Goal: Task Accomplishment & Management: Manage account settings

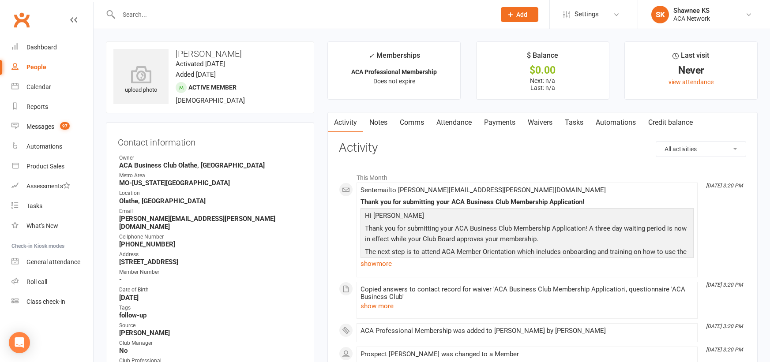
click at [419, 121] on link "Comms" at bounding box center [411, 122] width 37 height 20
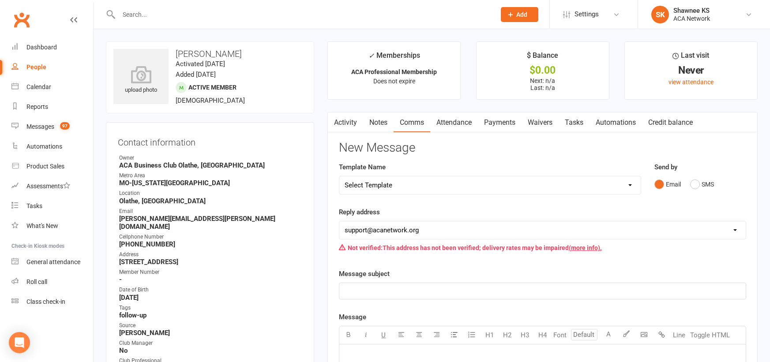
click at [631, 183] on select "Select Template [Email] ACA Club Life Email [Email] Club Coffee Message [Email]…" at bounding box center [489, 185] width 301 height 18
select select "8"
click at [339, 176] on select "Select Template [Email] ACA Club Life Email [Email] Club Coffee Message [Email]…" at bounding box center [489, 185] width 301 height 18
click at [613, 123] on link "Automations" at bounding box center [615, 122] width 52 height 20
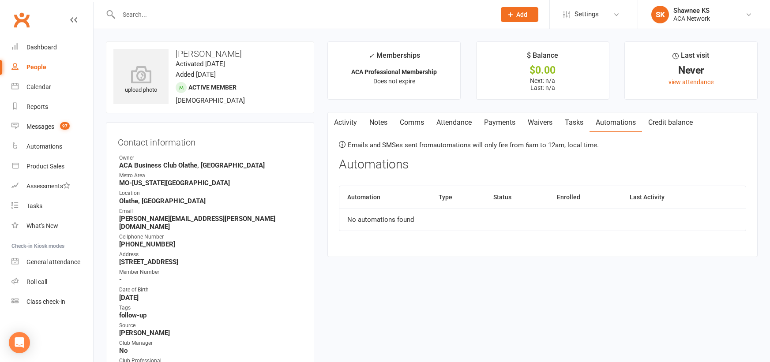
click at [374, 122] on link "Notes" at bounding box center [378, 122] width 30 height 20
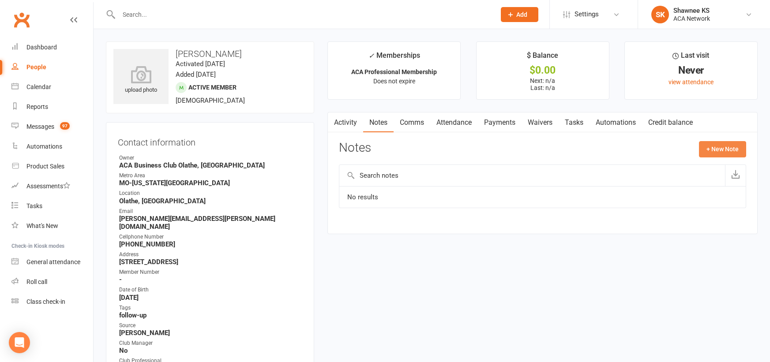
click at [712, 150] on button "+ New Note" at bounding box center [722, 149] width 47 height 16
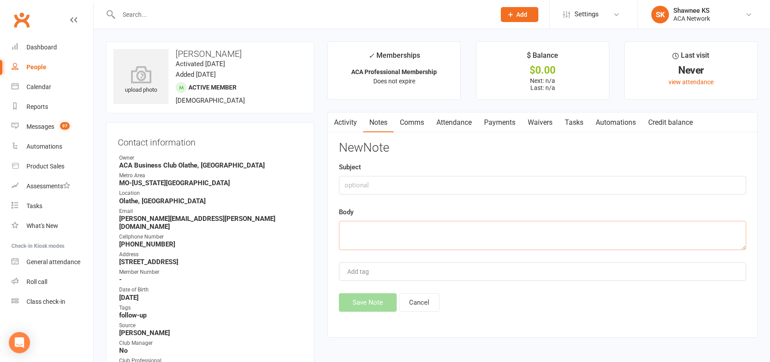
click at [448, 234] on textarea at bounding box center [542, 235] width 407 height 29
type textarea "[PERSON_NAME] Joined [DATE]"
click at [374, 302] on button "Save Note" at bounding box center [368, 302] width 58 height 19
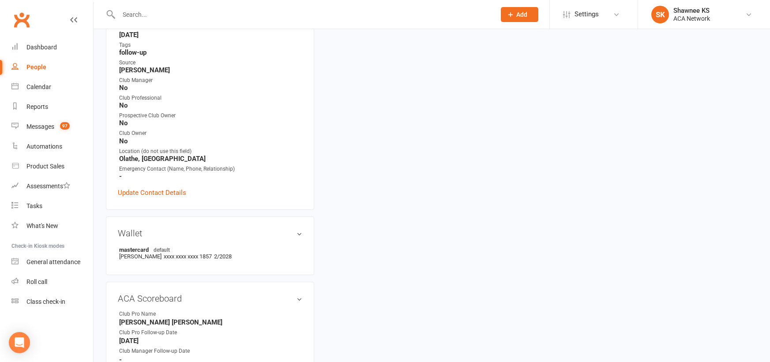
scroll to position [265, 0]
click at [284, 293] on link "edit" at bounding box center [286, 296] width 11 height 7
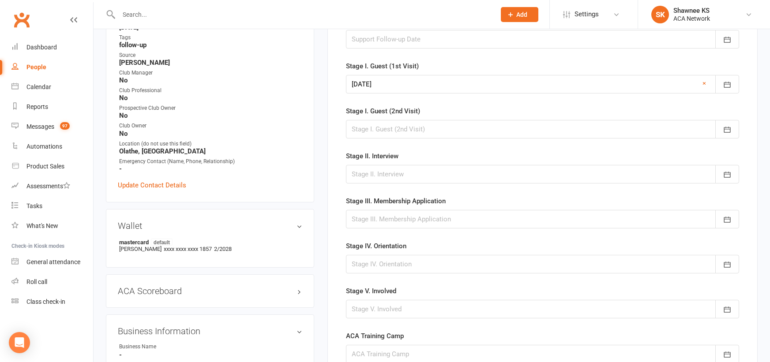
scroll to position [288, 0]
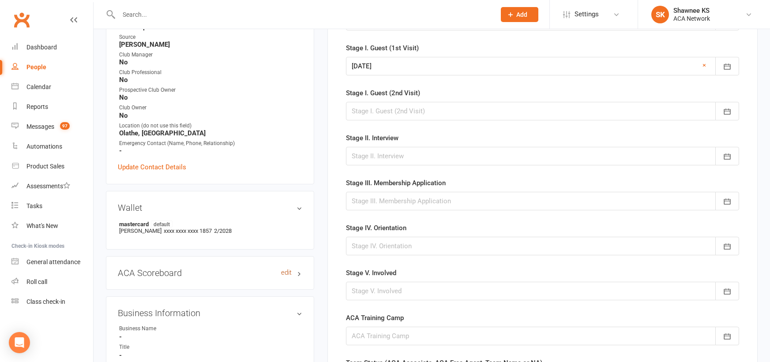
click at [285, 269] on link "edit" at bounding box center [286, 272] width 11 height 7
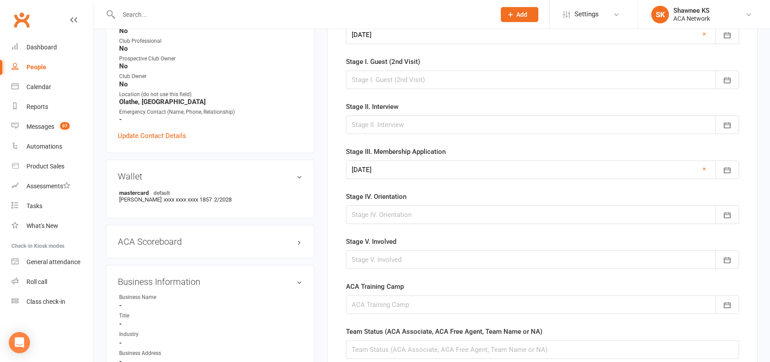
scroll to position [353, 0]
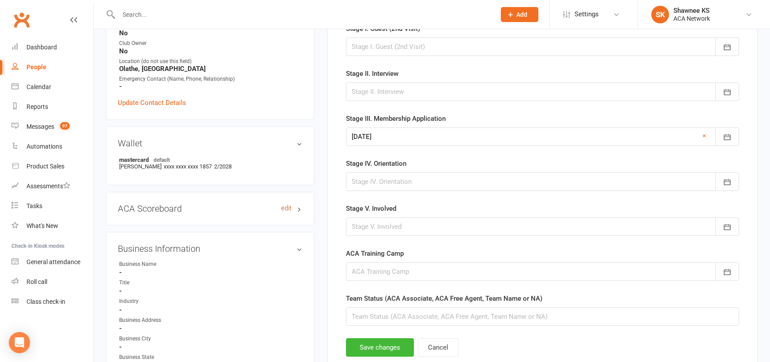
click at [288, 205] on link "edit" at bounding box center [286, 208] width 11 height 7
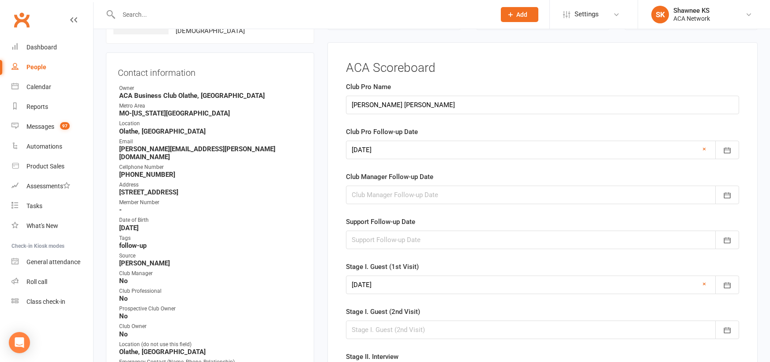
scroll to position [68, 0]
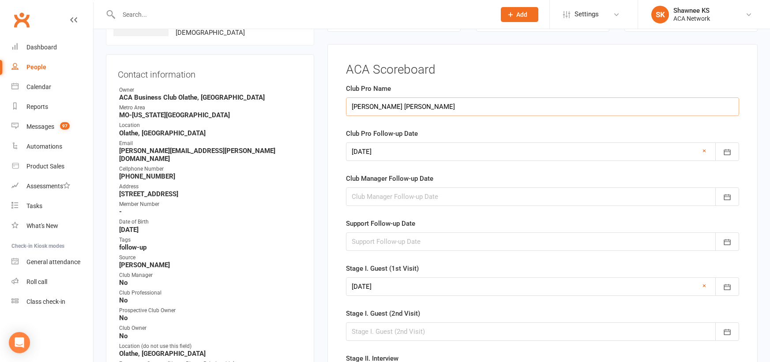
drag, startPoint x: 404, startPoint y: 108, endPoint x: 310, endPoint y: 107, distance: 94.0
type input "[PERSON_NAME]"
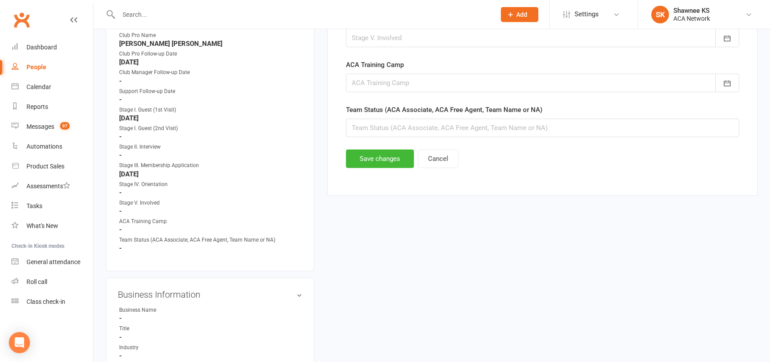
scroll to position [553, 0]
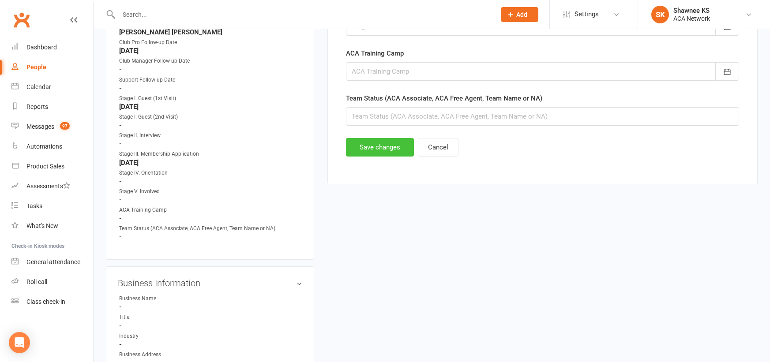
click at [380, 151] on button "Save changes" at bounding box center [380, 147] width 68 height 19
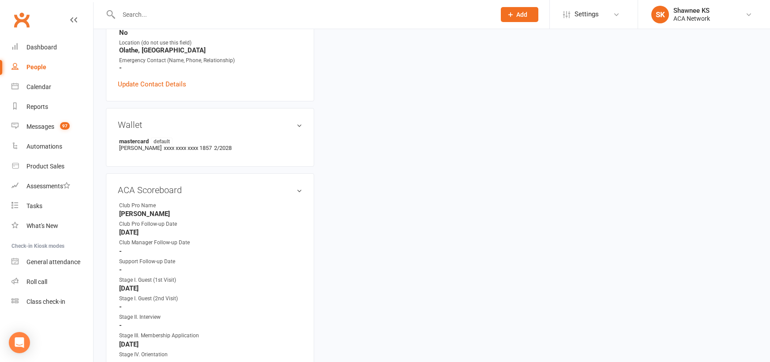
scroll to position [377, 0]
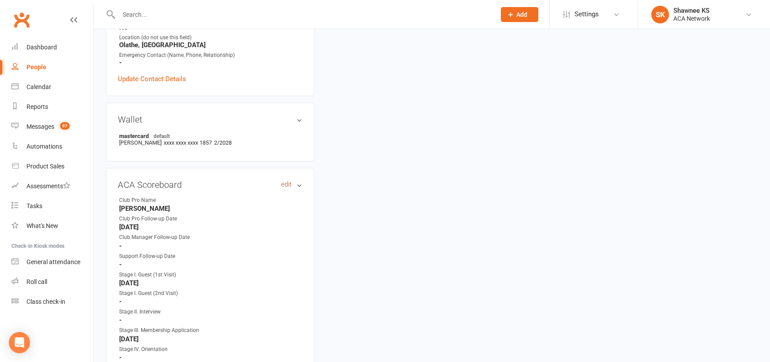
click at [284, 181] on link "edit" at bounding box center [286, 184] width 11 height 7
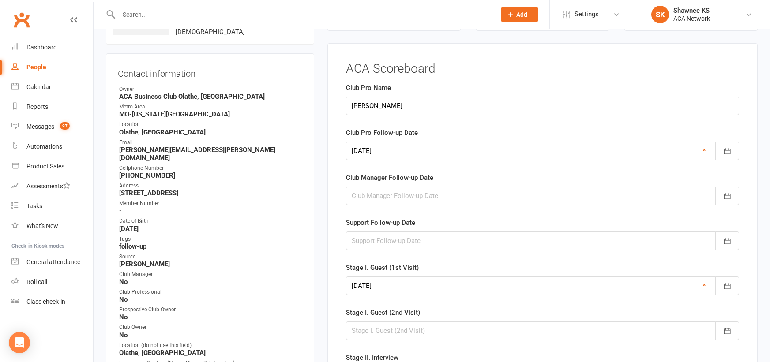
scroll to position [68, 0]
click at [423, 150] on div at bounding box center [542, 151] width 393 height 19
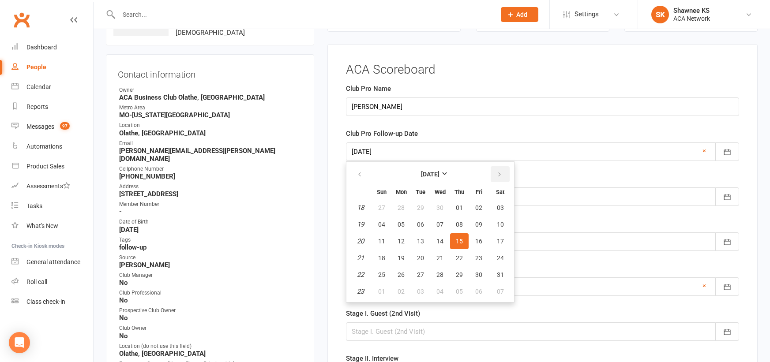
click at [500, 175] on icon "button" at bounding box center [499, 174] width 6 height 7
click at [457, 242] on span "14" at bounding box center [459, 241] width 7 height 7
type input "[DATE]"
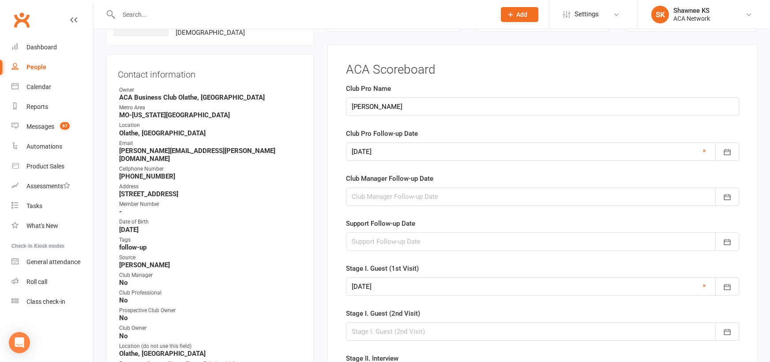
click at [399, 198] on div at bounding box center [542, 196] width 393 height 19
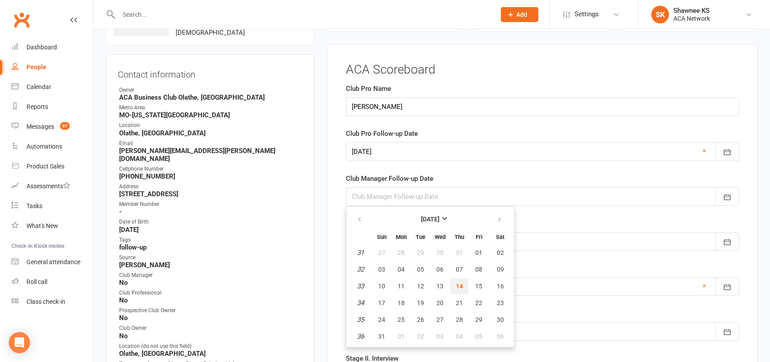
click at [460, 284] on span "14" at bounding box center [459, 286] width 7 height 7
type input "[DATE]"
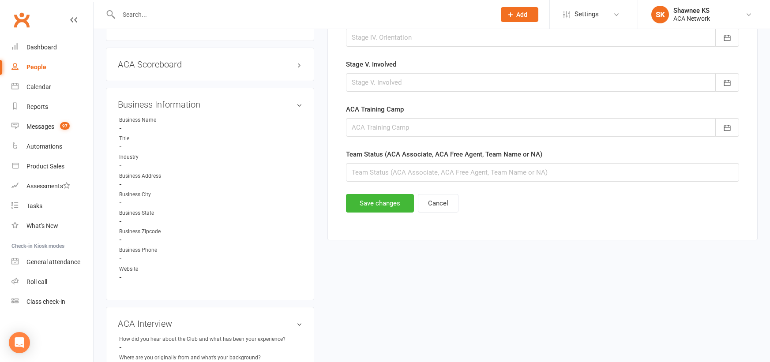
scroll to position [509, 0]
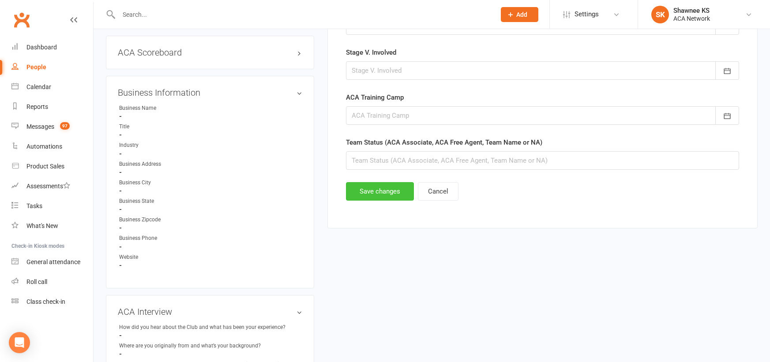
click at [388, 195] on button "Save changes" at bounding box center [380, 191] width 68 height 19
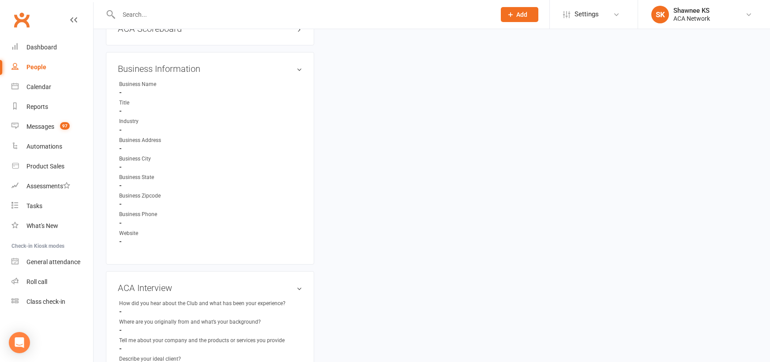
scroll to position [465, 0]
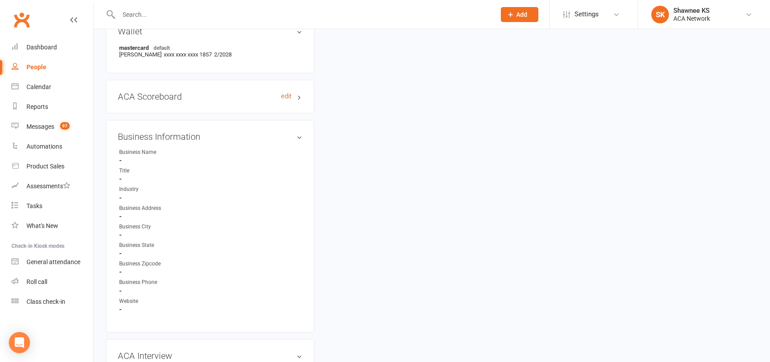
click at [282, 93] on link "edit" at bounding box center [286, 96] width 11 height 7
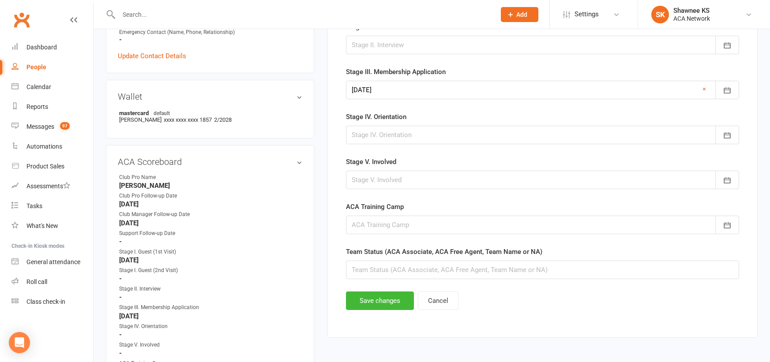
scroll to position [421, 0]
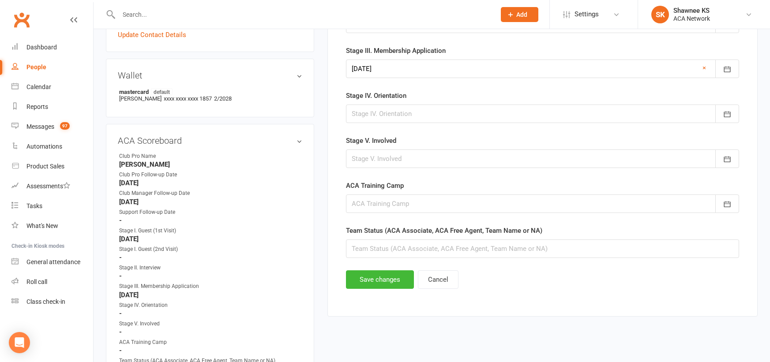
click at [385, 114] on div at bounding box center [542, 114] width 393 height 19
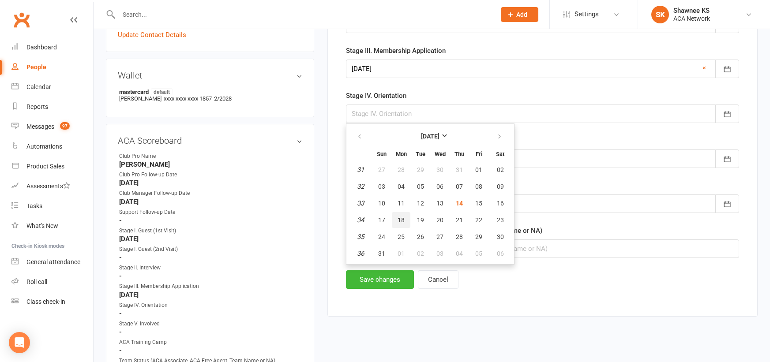
click at [402, 221] on span "18" at bounding box center [400, 220] width 7 height 7
type input "[DATE]"
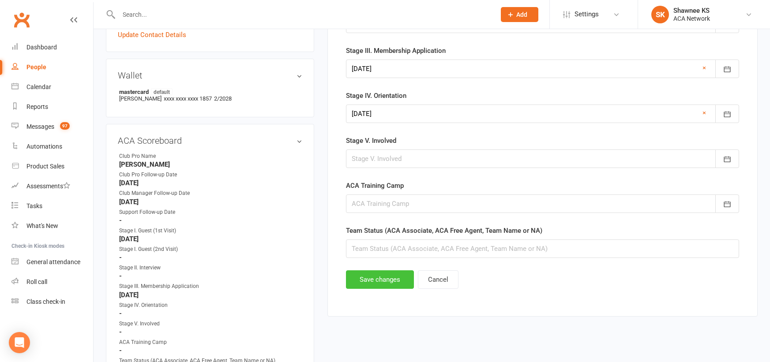
click at [374, 280] on button "Save changes" at bounding box center [380, 279] width 68 height 19
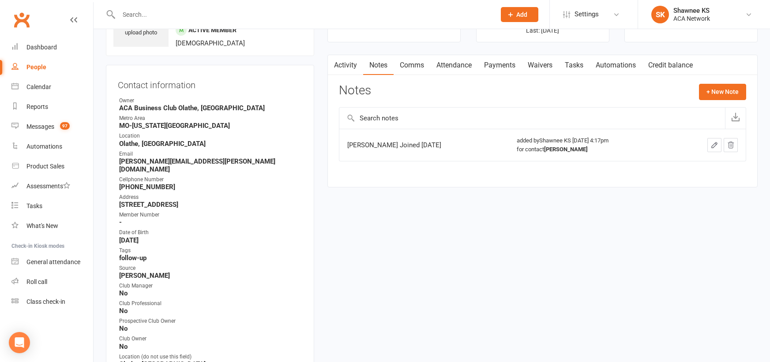
scroll to position [0, 0]
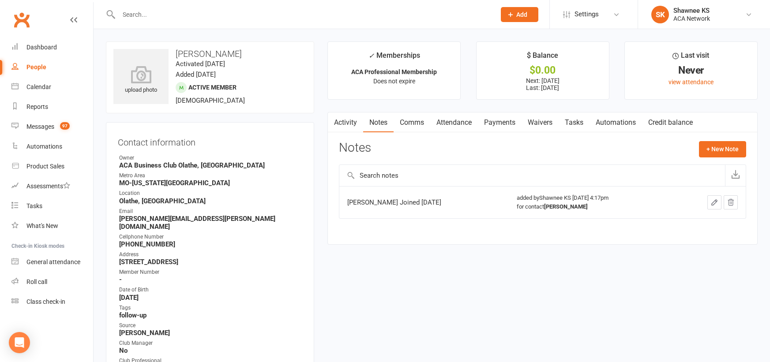
click at [348, 122] on link "Activity" at bounding box center [345, 122] width 35 height 20
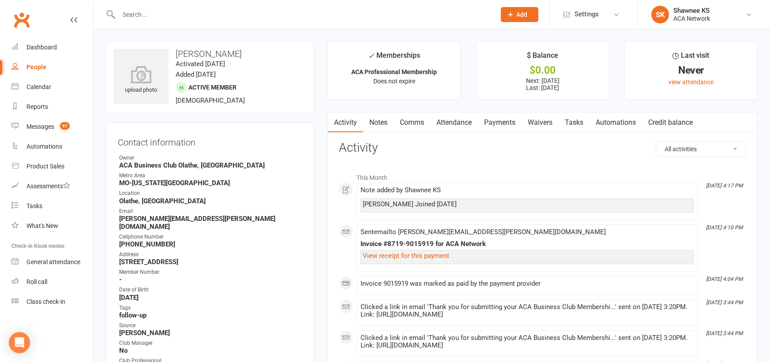
click at [380, 122] on link "Notes" at bounding box center [378, 122] width 30 height 20
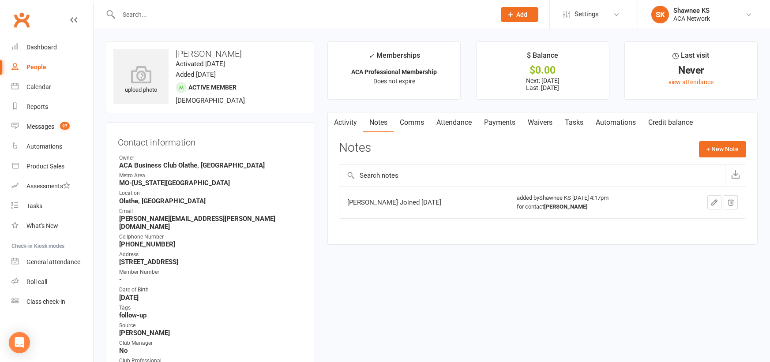
click at [414, 122] on link "Comms" at bounding box center [411, 122] width 37 height 20
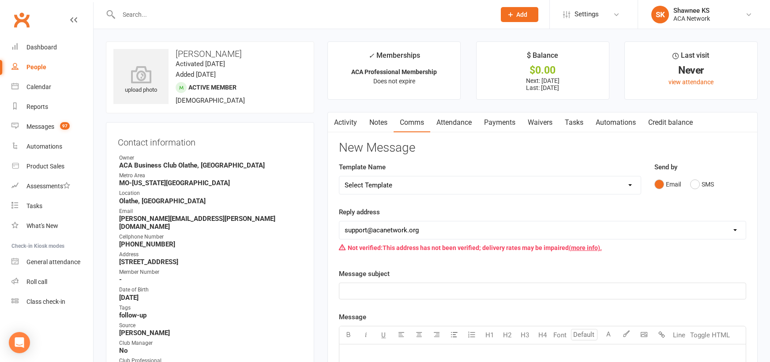
click at [381, 187] on select "Select Template [Email] ACA Club Life Email [Email] Club Coffee Message [Email]…" at bounding box center [489, 185] width 301 height 18
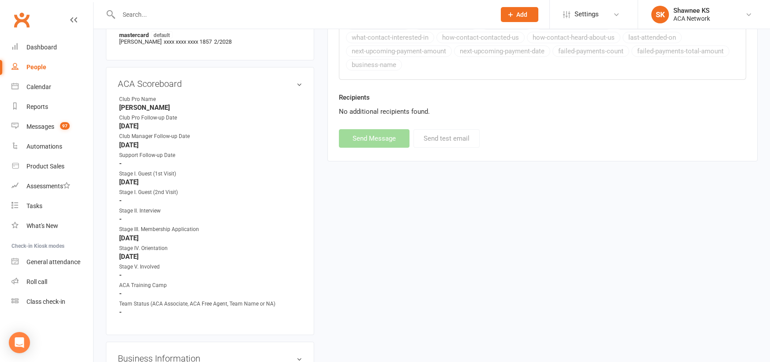
scroll to position [485, 0]
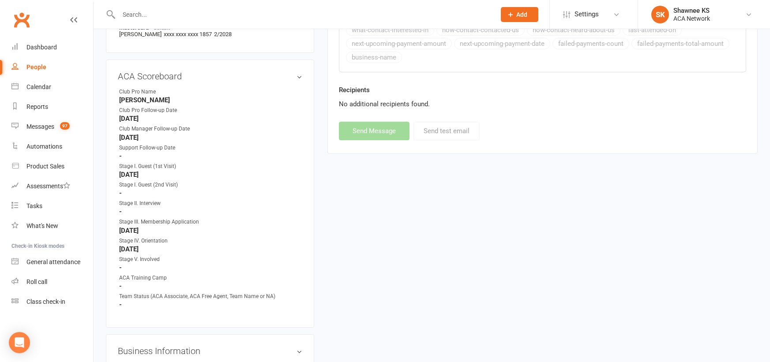
click at [237, 306] on div "ACA Scoreboard edit Club Pro Name [PERSON_NAME] Club Pro Follow-up Date [DATE] …" at bounding box center [210, 194] width 208 height 268
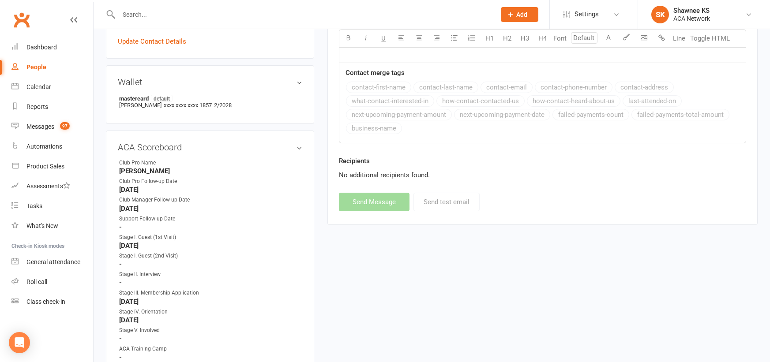
scroll to position [397, 0]
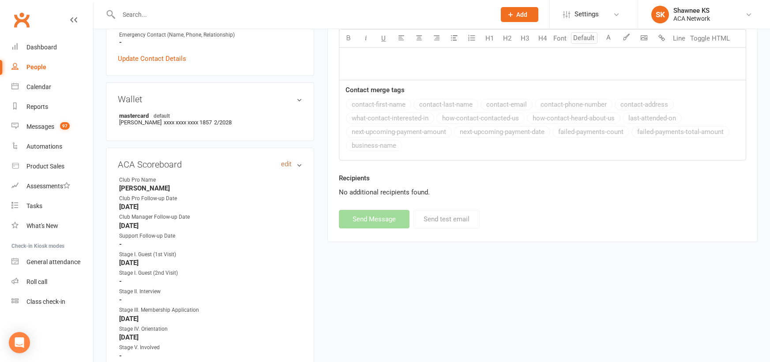
click at [288, 161] on link "edit" at bounding box center [286, 164] width 11 height 7
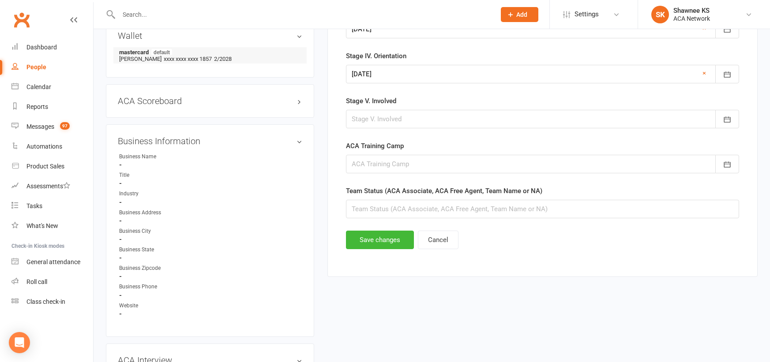
scroll to position [509, 0]
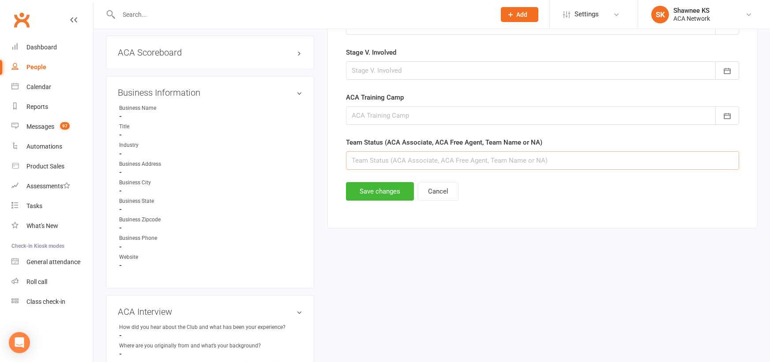
click at [404, 158] on input "text" at bounding box center [542, 160] width 393 height 19
type input "StratVision"
click at [374, 194] on button "Save changes" at bounding box center [380, 191] width 68 height 19
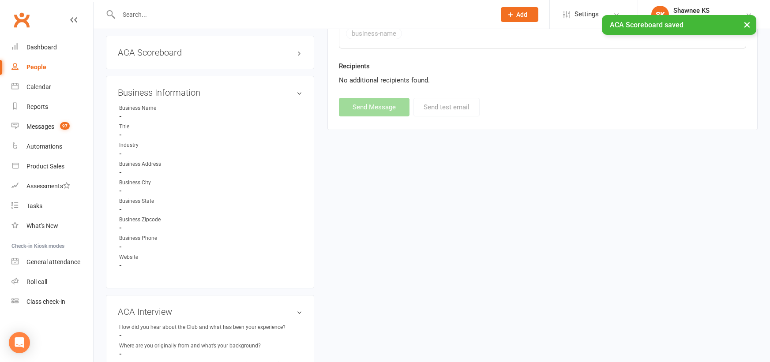
click at [127, 15] on input "text" at bounding box center [302, 14] width 373 height 12
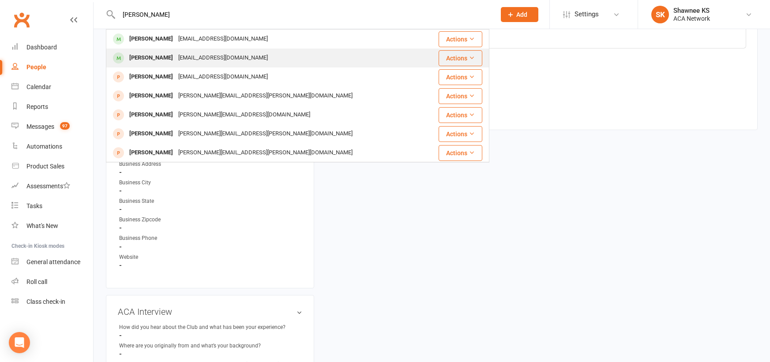
type input "[PERSON_NAME]"
click at [449, 58] on button "Actions" at bounding box center [460, 58] width 44 height 16
click at [147, 60] on div "[PERSON_NAME]" at bounding box center [151, 58] width 49 height 13
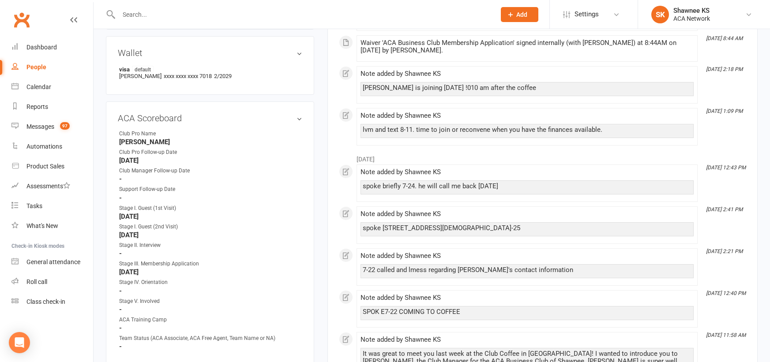
scroll to position [441, 0]
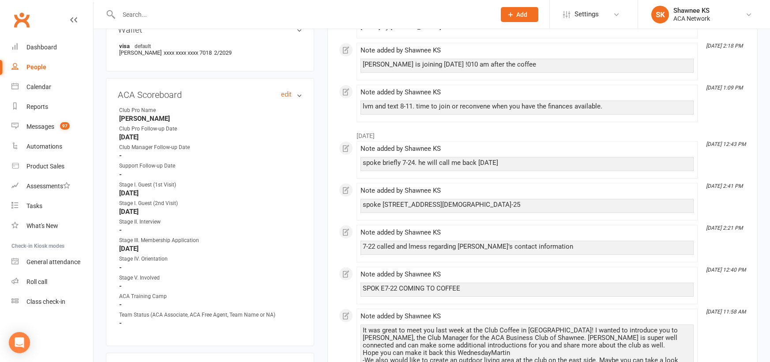
click at [284, 94] on link "edit" at bounding box center [286, 94] width 11 height 7
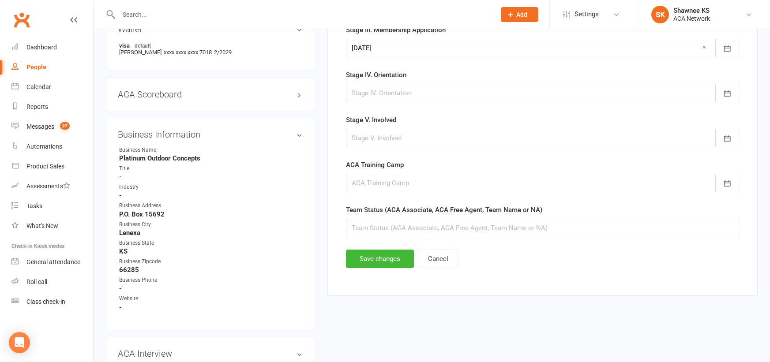
scroll to position [465, 0]
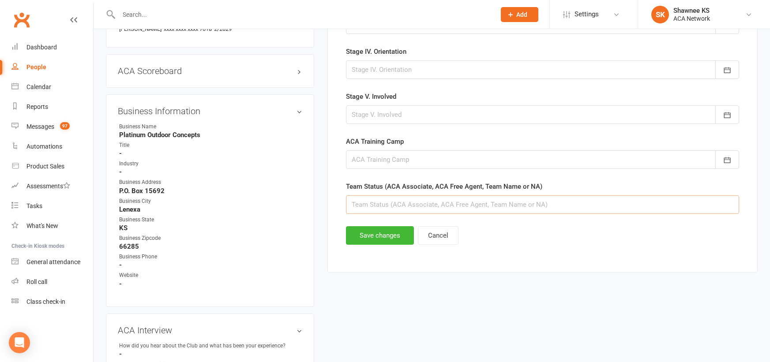
click at [404, 203] on input "text" at bounding box center [542, 204] width 393 height 19
type input "StratVision"
click at [383, 237] on button "Save changes" at bounding box center [380, 235] width 68 height 19
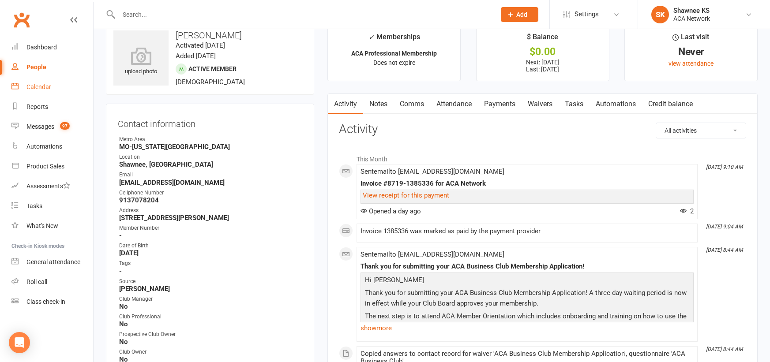
scroll to position [0, 0]
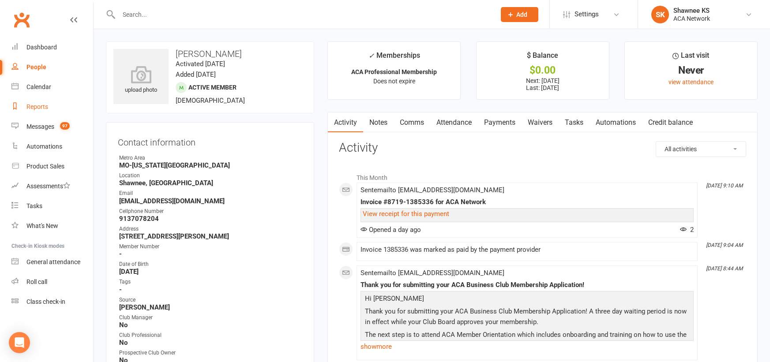
drag, startPoint x: 44, startPoint y: 106, endPoint x: 95, endPoint y: 114, distance: 51.4
click at [44, 106] on div "Reports" at bounding box center [37, 106] width 22 height 7
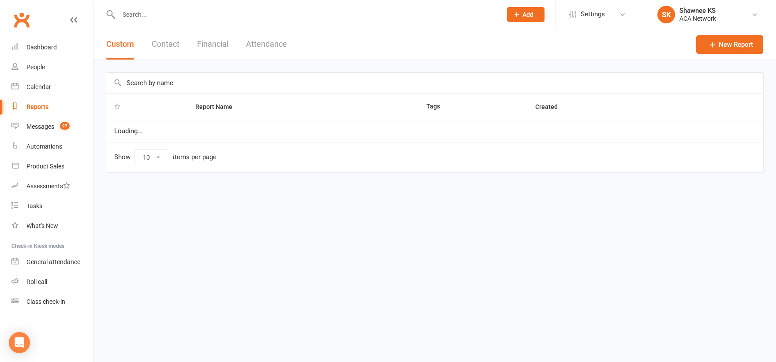
select select "100"
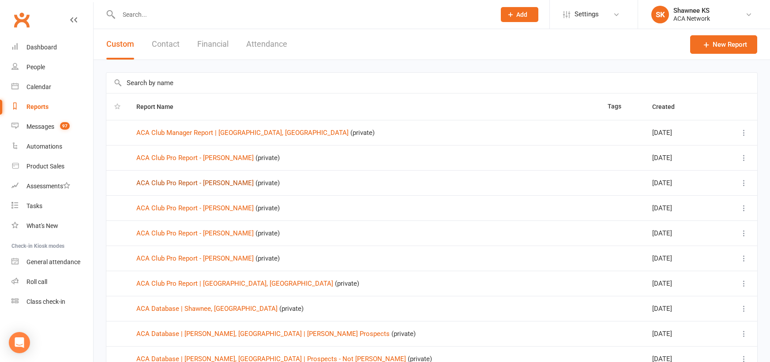
click at [221, 183] on link "ACA Club Pro Report - [PERSON_NAME]" at bounding box center [194, 183] width 117 height 8
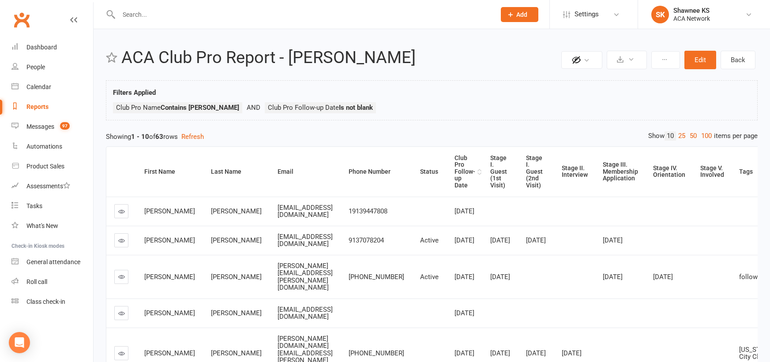
click at [474, 173] on div "Club Pro Follow-up Date" at bounding box center [464, 172] width 21 height 34
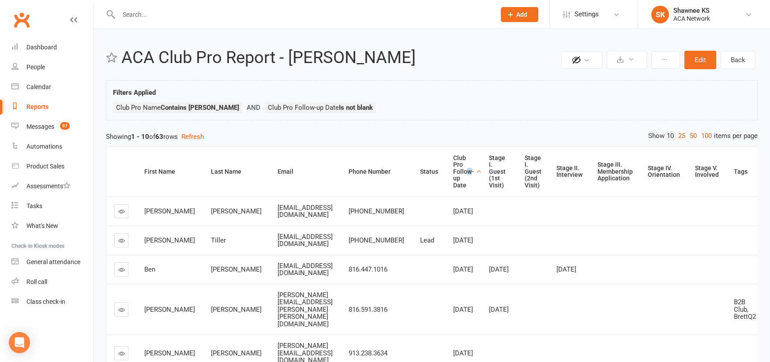
click at [459, 172] on div "Club Pro Follow-up Date" at bounding box center [463, 172] width 21 height 34
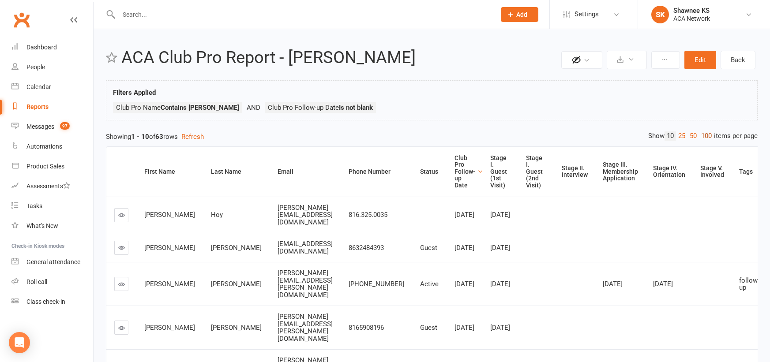
click at [703, 137] on link "100" at bounding box center [706, 135] width 15 height 9
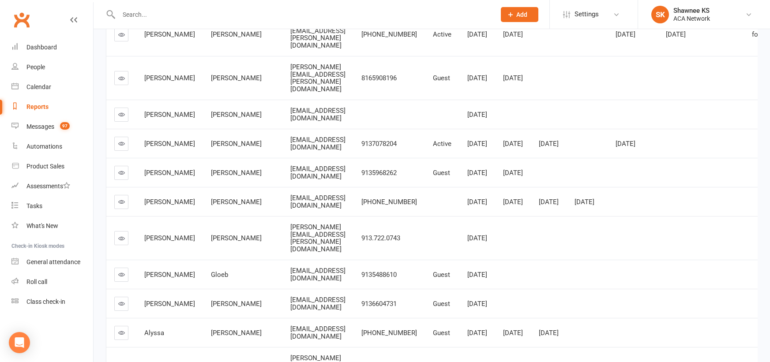
scroll to position [309, 0]
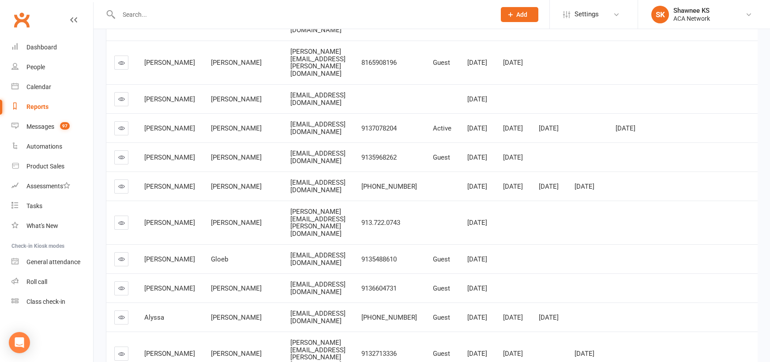
click at [124, 226] on icon at bounding box center [121, 223] width 7 height 7
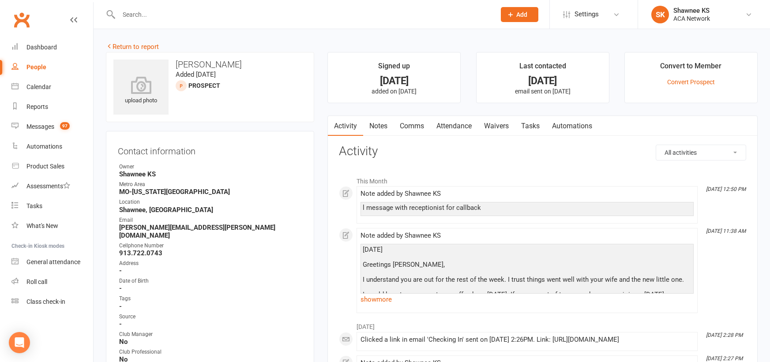
click at [382, 128] on link "Notes" at bounding box center [378, 126] width 30 height 20
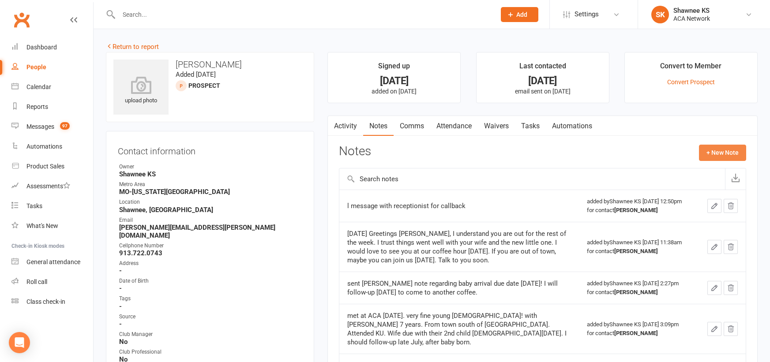
click at [719, 154] on button "+ New Note" at bounding box center [722, 153] width 47 height 16
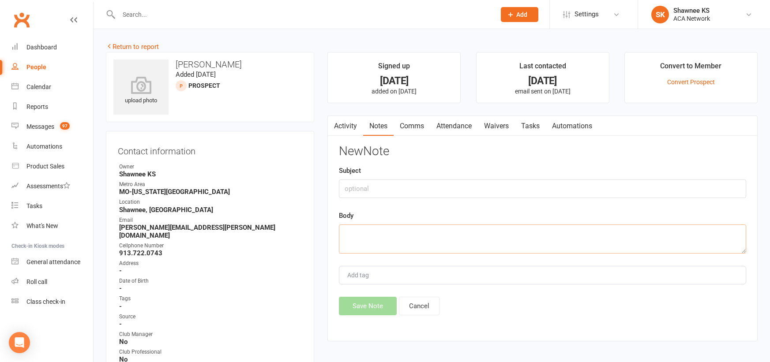
paste textarea "Hi [PERSON_NAME], Appreciate the follow up. I am taking the week off, so I won'…"
click at [344, 233] on textarea "Hi [PERSON_NAME], Appreciate the follow up. I am taking the week off, so I won'…" at bounding box center [542, 239] width 407 height 29
type textarea "[DATE] Hi [PERSON_NAME], Appreciate the follow up. I am taking the week off, so…"
click at [364, 310] on button "Save Note" at bounding box center [368, 306] width 58 height 19
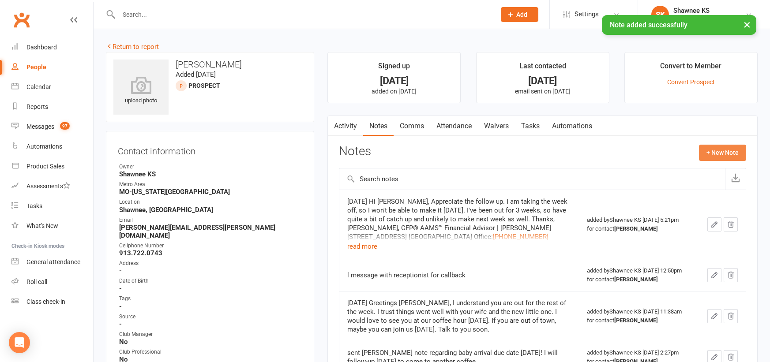
click at [723, 151] on button "+ New Note" at bounding box center [722, 153] width 47 height 16
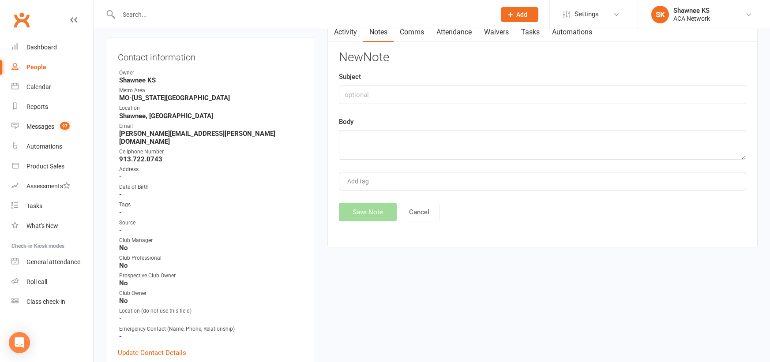
scroll to position [0, 0]
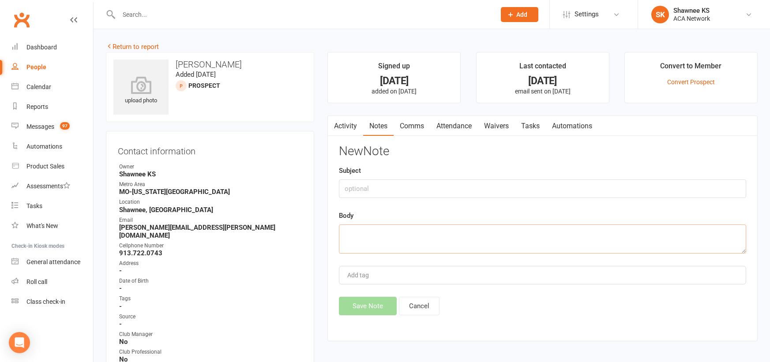
click at [365, 233] on textarea at bounding box center [542, 239] width 407 height 29
type textarea "looks like follow-up will be 8-18"
click at [372, 303] on button "Save Note" at bounding box center [368, 306] width 58 height 19
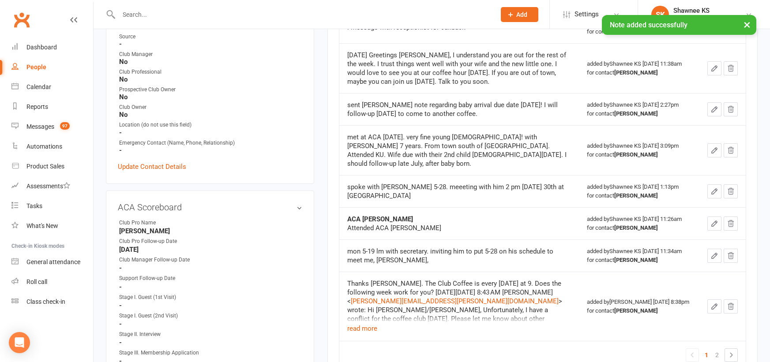
scroll to position [309, 0]
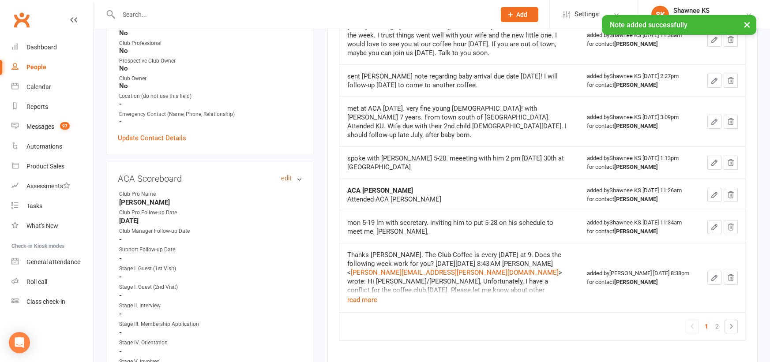
click at [284, 175] on link "edit" at bounding box center [286, 178] width 11 height 7
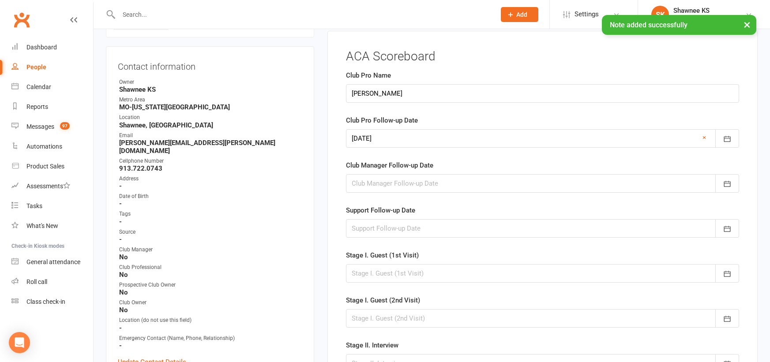
scroll to position [71, 0]
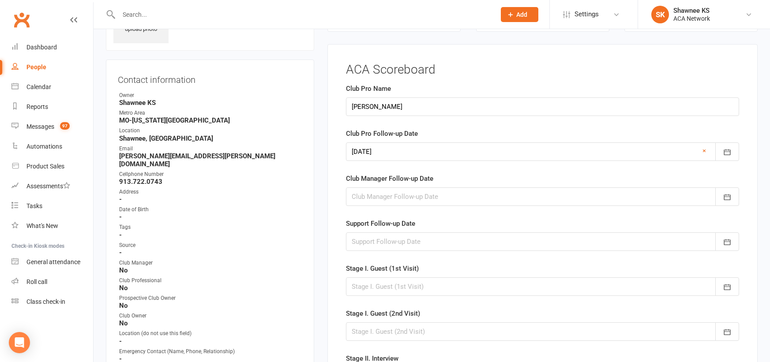
click at [362, 151] on div at bounding box center [542, 151] width 393 height 19
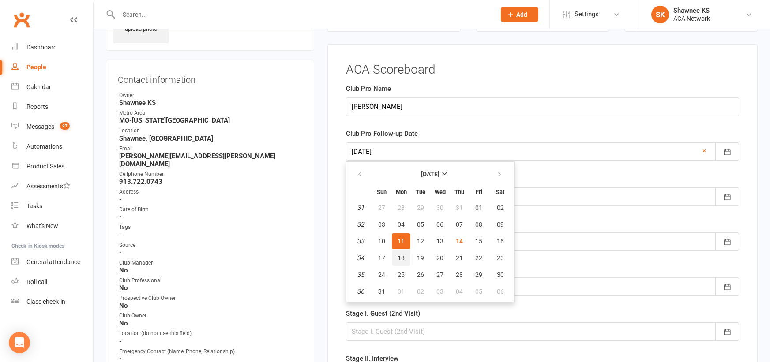
click at [401, 262] on span "18" at bounding box center [400, 257] width 7 height 7
type input "[DATE]"
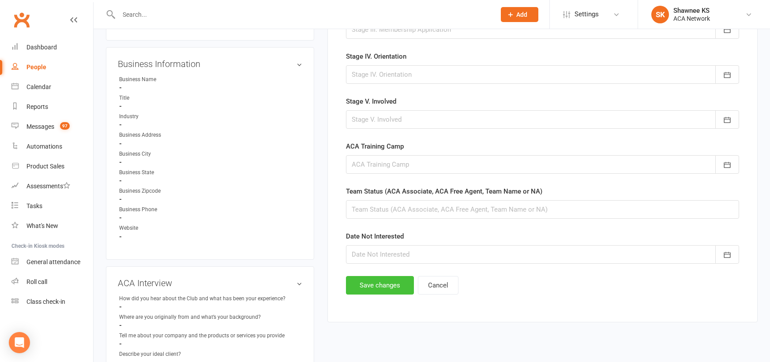
scroll to position [468, 0]
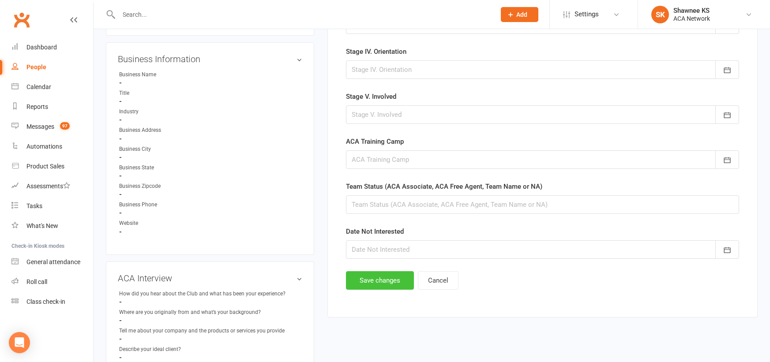
click at [390, 277] on button "Save changes" at bounding box center [380, 280] width 68 height 19
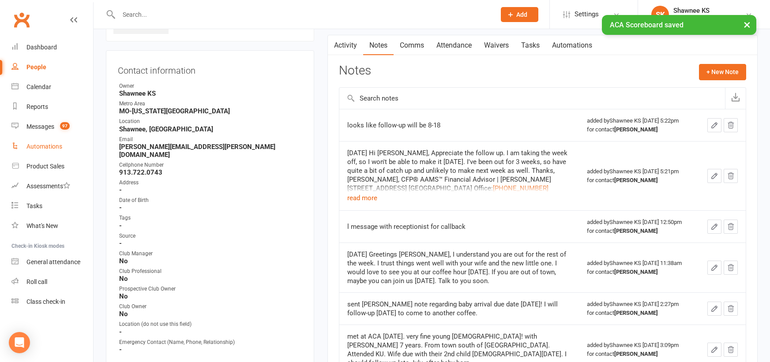
scroll to position [0, 0]
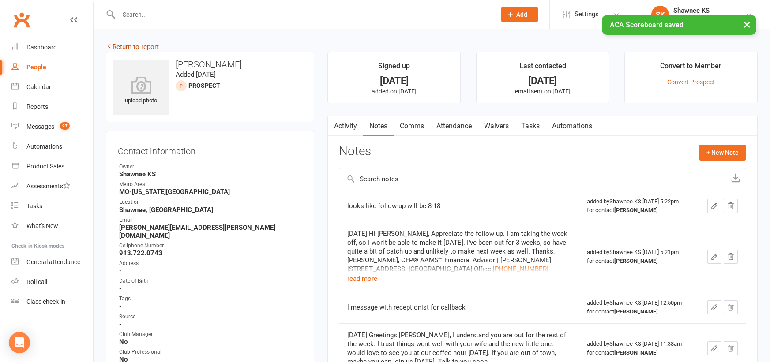
click at [142, 48] on link "Return to report" at bounding box center [132, 47] width 53 height 8
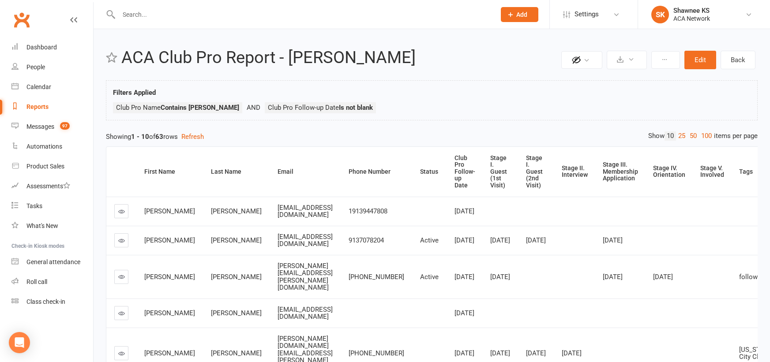
click at [121, 244] on icon at bounding box center [121, 240] width 7 height 7
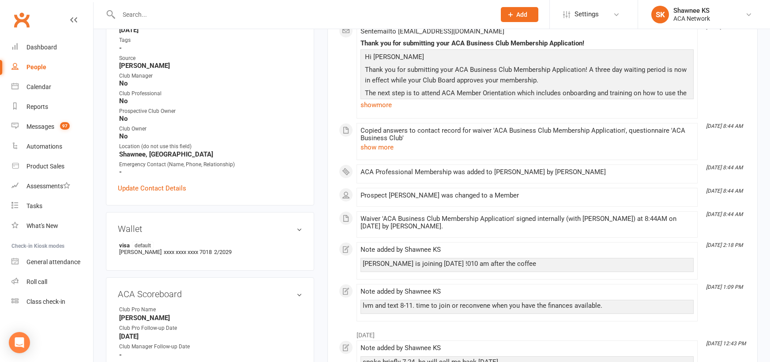
scroll to position [265, 0]
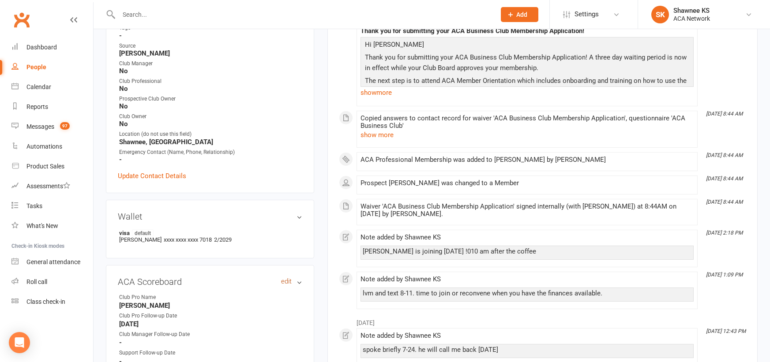
click at [282, 280] on link "edit" at bounding box center [286, 281] width 11 height 7
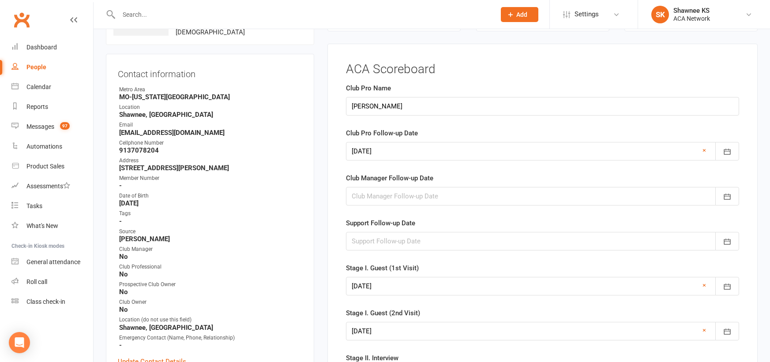
scroll to position [79, 0]
click at [727, 151] on icon "button" at bounding box center [726, 152] width 9 height 9
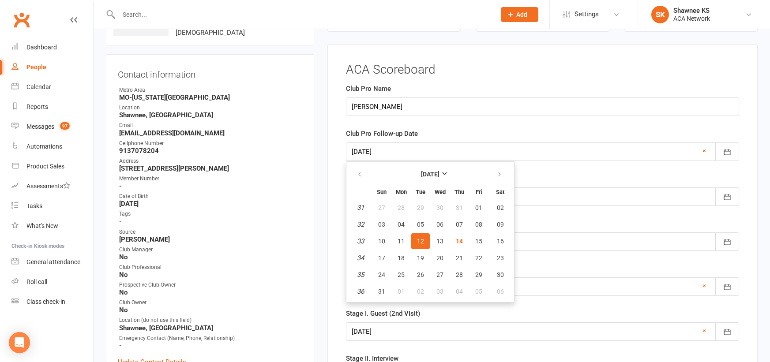
click at [703, 150] on link "×" at bounding box center [704, 151] width 4 height 11
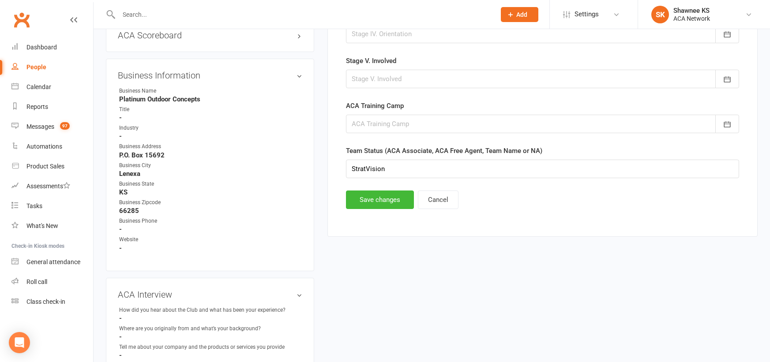
scroll to position [520, 0]
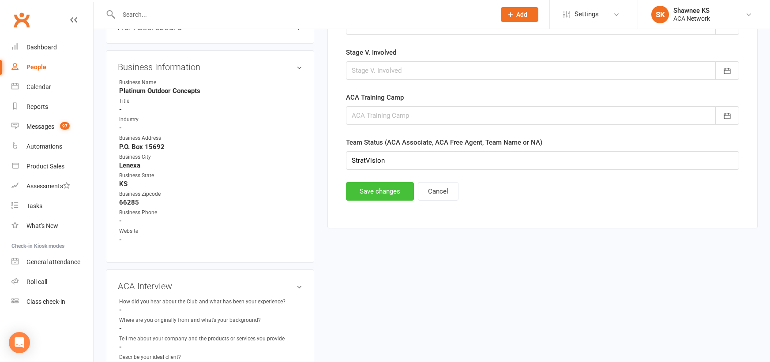
click at [362, 191] on button "Save changes" at bounding box center [380, 191] width 68 height 19
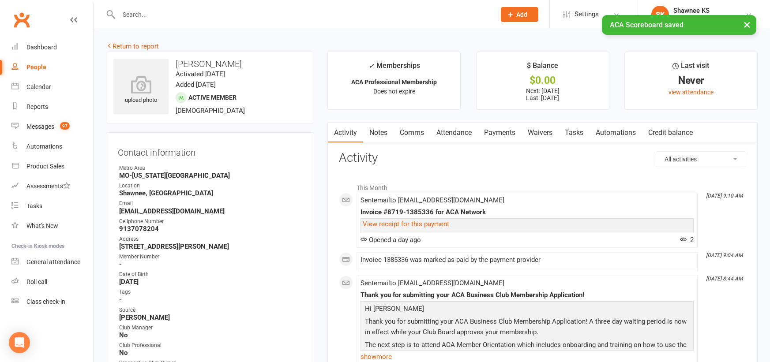
scroll to position [0, 0]
click at [127, 45] on link "Return to report" at bounding box center [132, 47] width 53 height 8
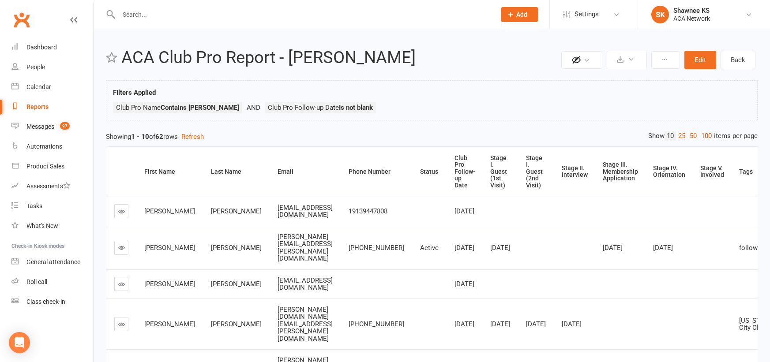
click at [704, 134] on link "100" at bounding box center [706, 135] width 15 height 9
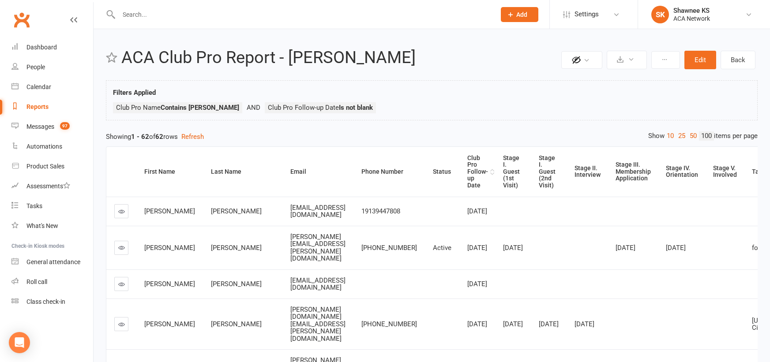
click at [471, 174] on div "Club Pro Follow-up Date" at bounding box center [477, 172] width 21 height 34
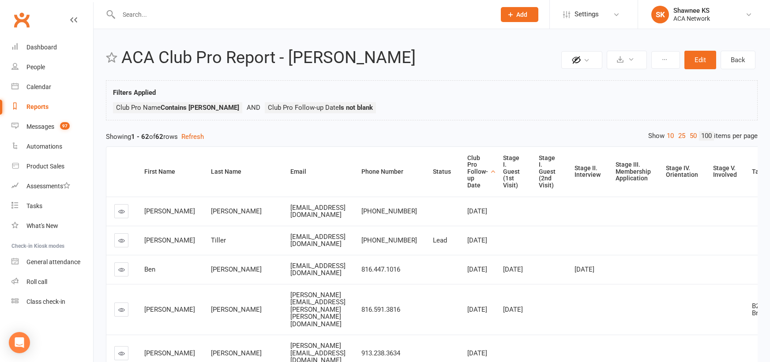
click at [471, 174] on div "Club Pro Follow-up Date" at bounding box center [477, 172] width 21 height 34
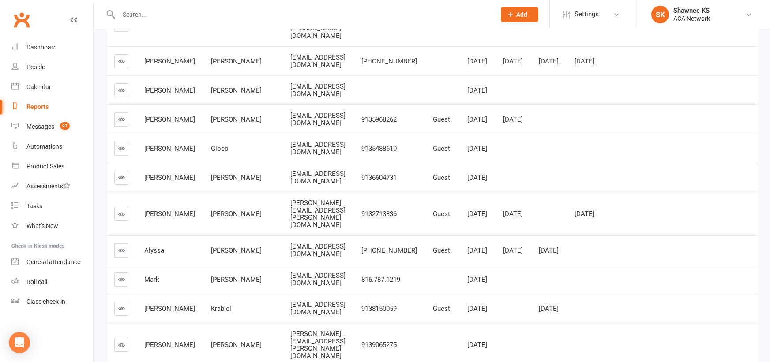
scroll to position [397, 0]
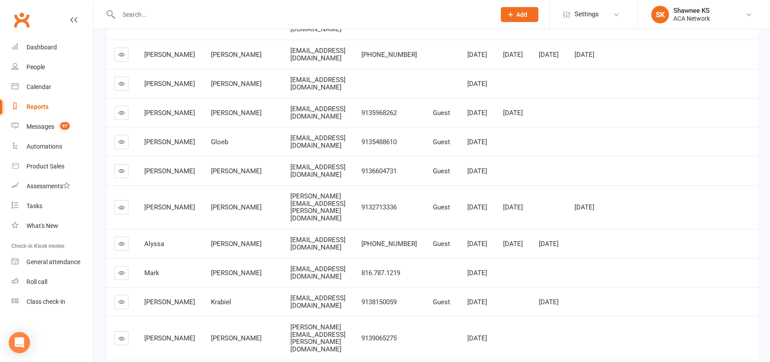
click at [38, 105] on div "Reports" at bounding box center [37, 106] width 22 height 7
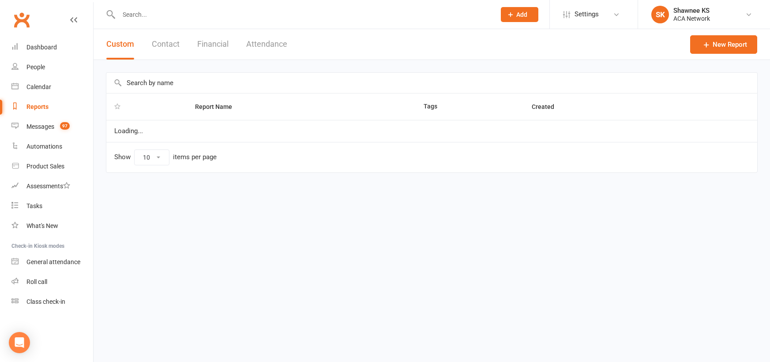
select select "100"
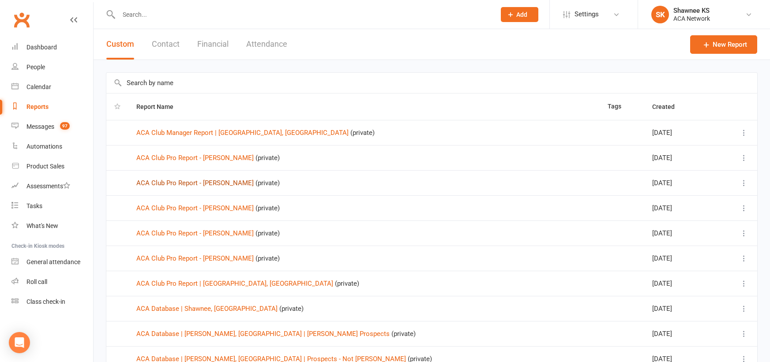
click at [205, 183] on link "ACA Club Pro Report - [PERSON_NAME]" at bounding box center [194, 183] width 117 height 8
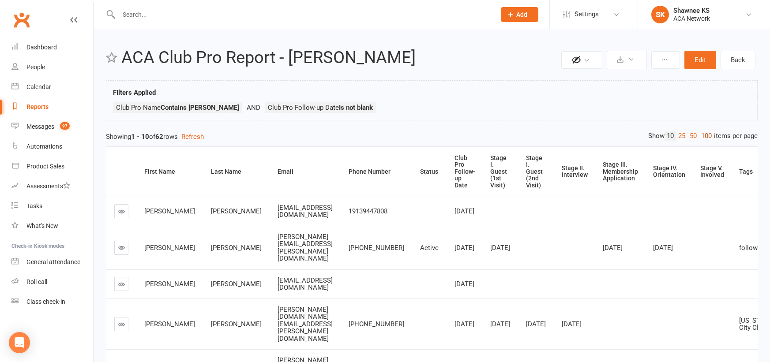
click at [707, 137] on link "100" at bounding box center [706, 135] width 15 height 9
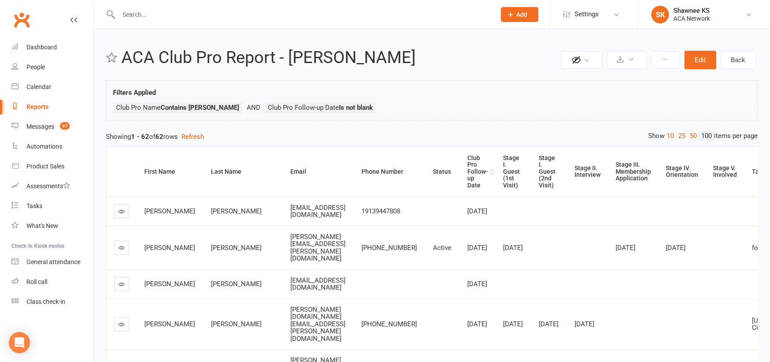
click at [471, 164] on div "Club Pro Follow-up Date" at bounding box center [477, 172] width 21 height 34
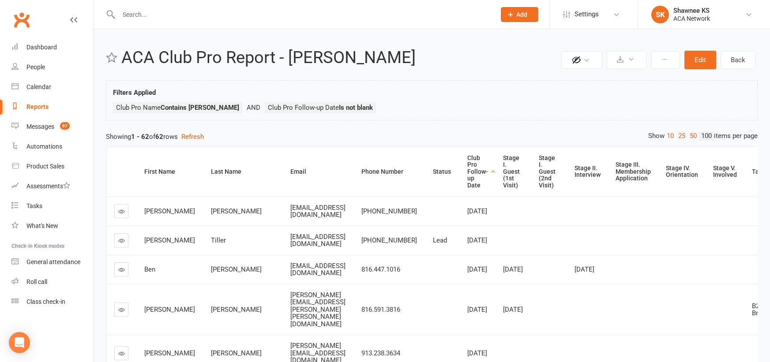
click at [471, 164] on div "Club Pro Follow-up Date" at bounding box center [477, 172] width 21 height 34
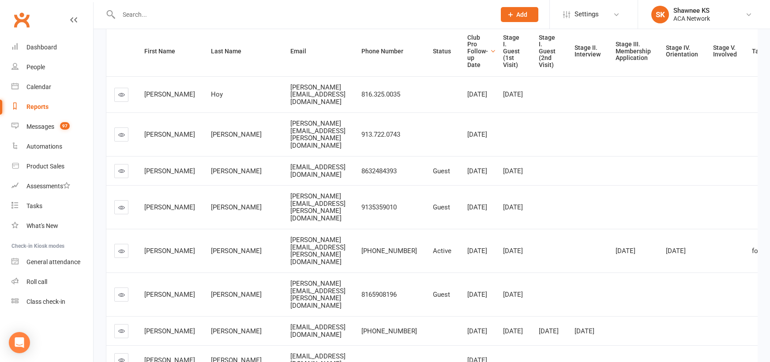
scroll to position [176, 0]
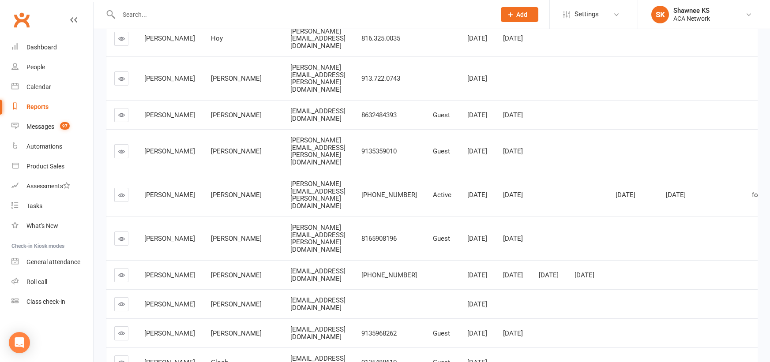
click at [120, 192] on icon at bounding box center [121, 195] width 7 height 7
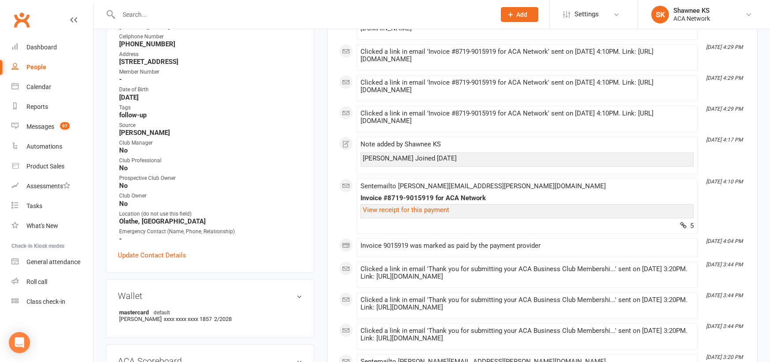
scroll to position [353, 0]
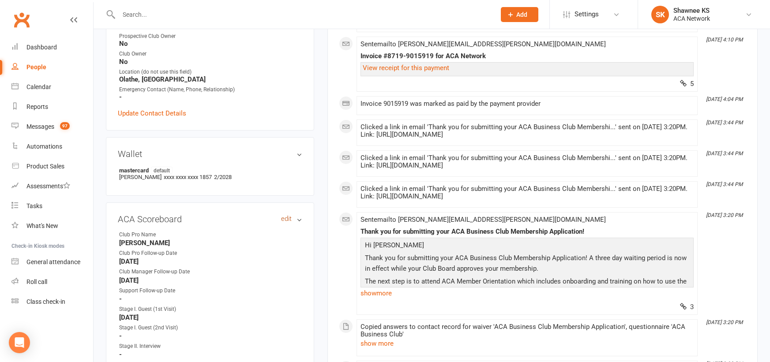
click at [288, 215] on link "edit" at bounding box center [286, 218] width 11 height 7
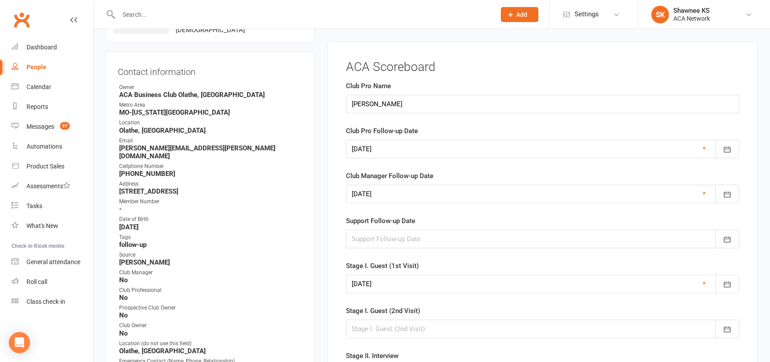
scroll to position [79, 0]
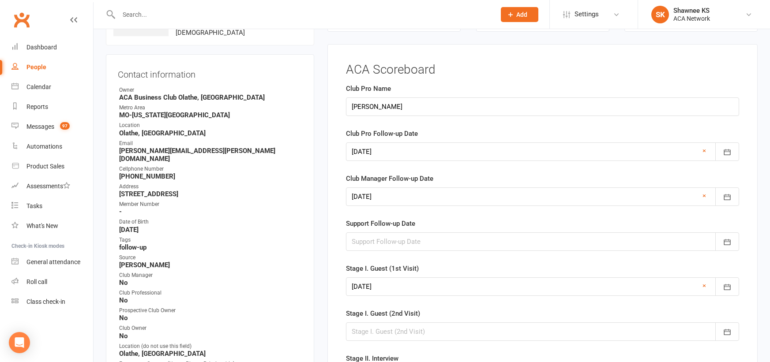
click at [706, 152] on div at bounding box center [542, 151] width 393 height 19
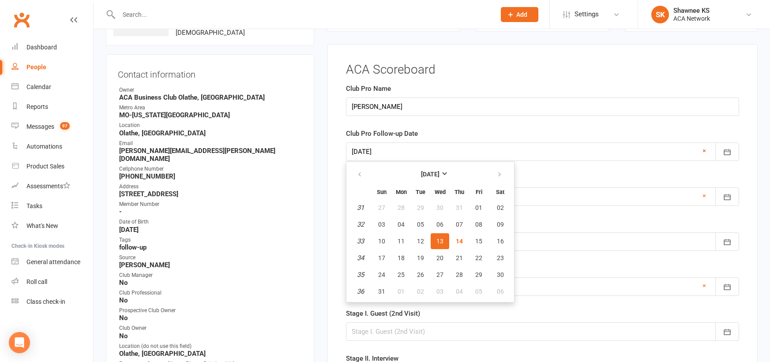
click at [704, 152] on link "×" at bounding box center [704, 151] width 4 height 11
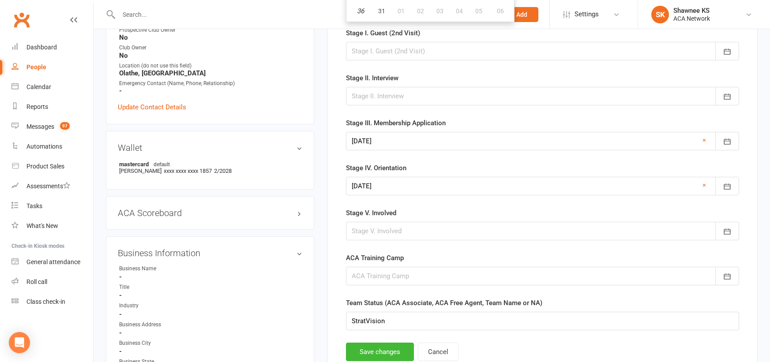
scroll to position [520, 0]
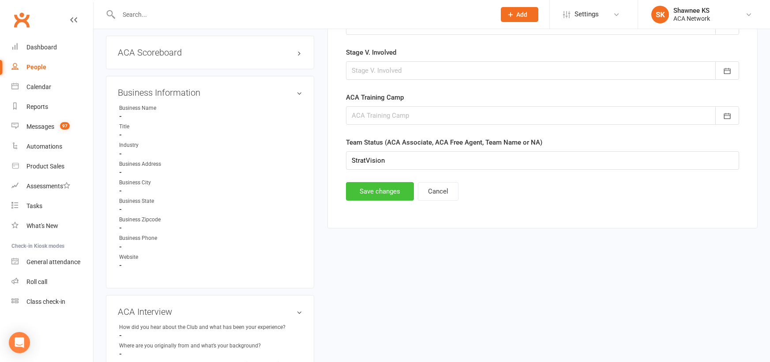
click at [385, 194] on button "Save changes" at bounding box center [380, 191] width 68 height 19
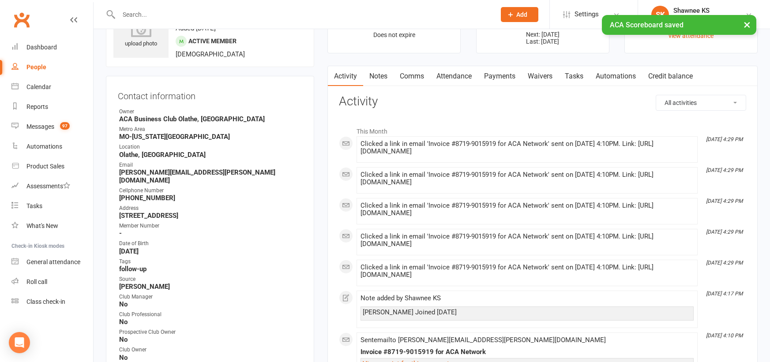
scroll to position [0, 0]
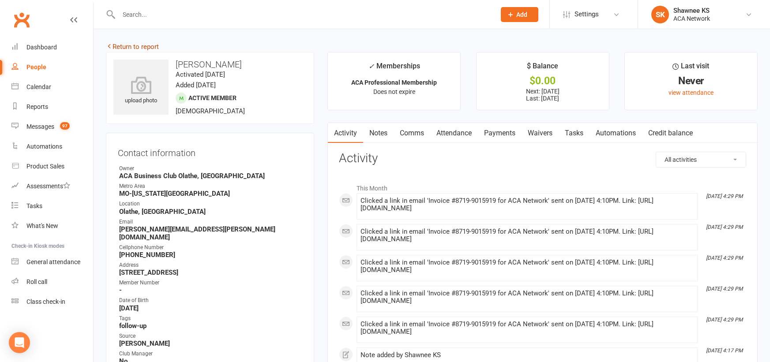
click at [138, 47] on link "Return to report" at bounding box center [132, 47] width 53 height 8
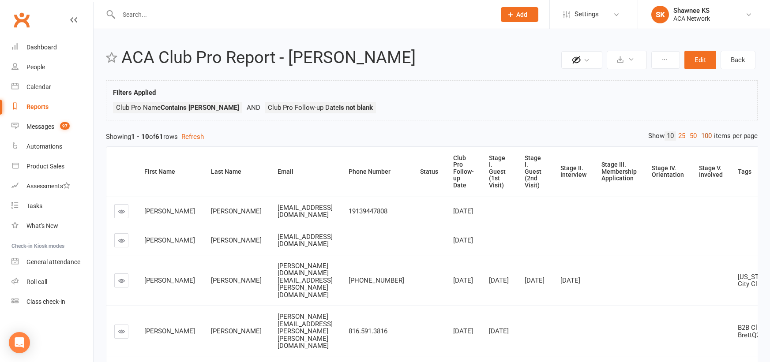
click at [706, 135] on link "100" at bounding box center [706, 135] width 15 height 9
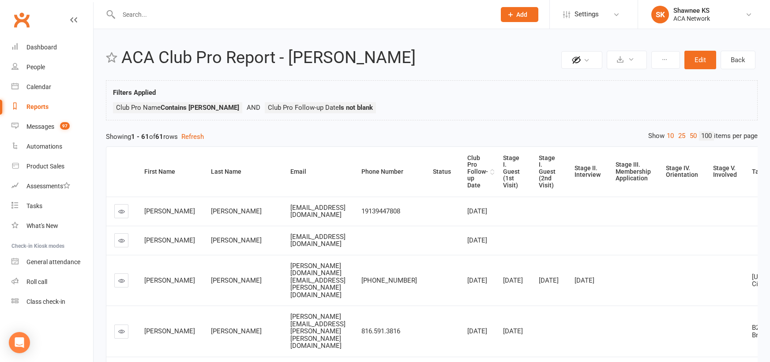
click at [476, 165] on div "Club Pro Follow-up Date" at bounding box center [477, 172] width 21 height 34
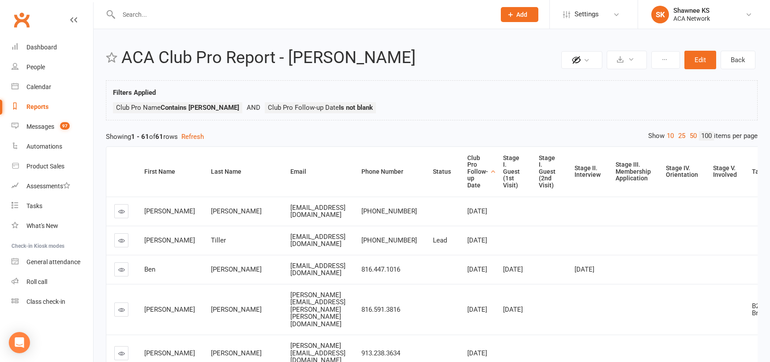
click at [475, 165] on div "Club Pro Follow-up Date" at bounding box center [477, 172] width 21 height 34
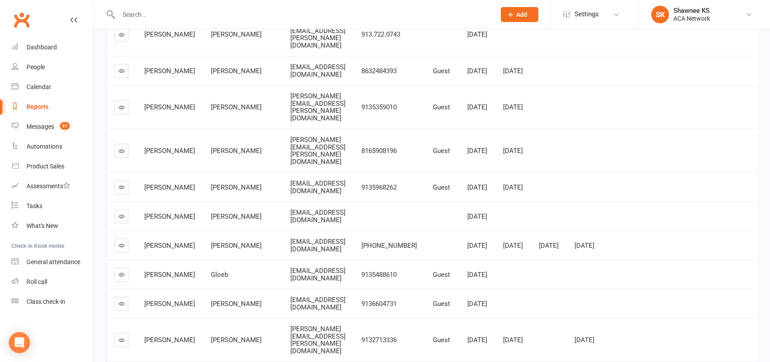
scroll to position [176, 0]
